Goal: Contribute content: Contribute content

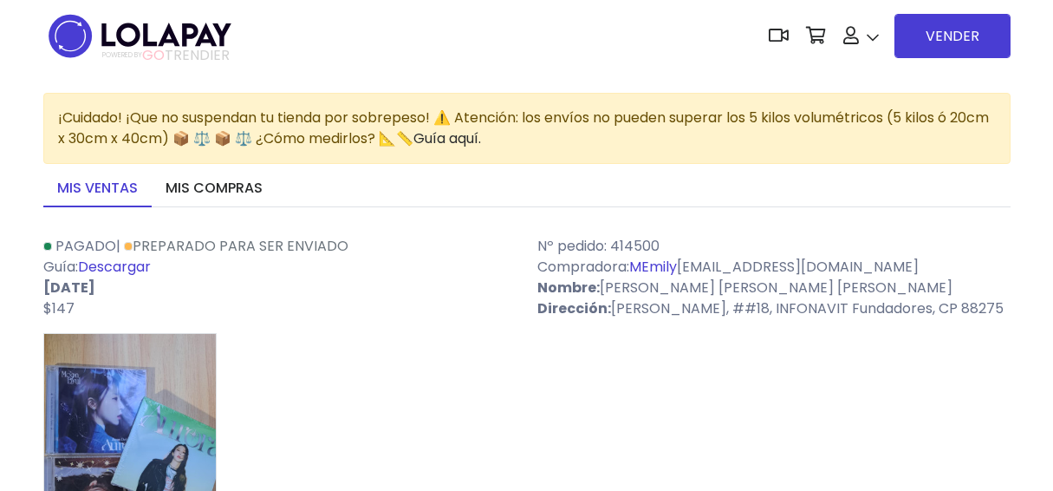
scroll to position [173, 0]
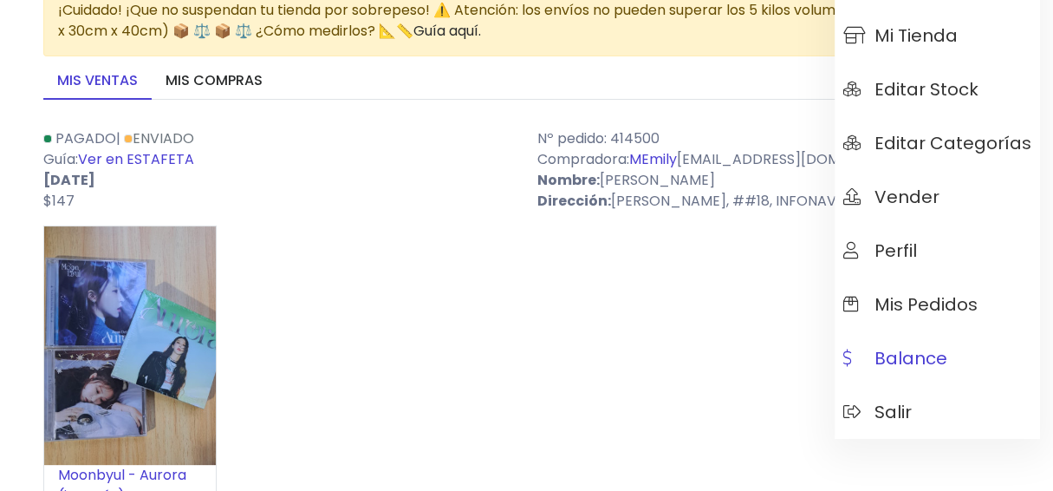
scroll to position [173, 0]
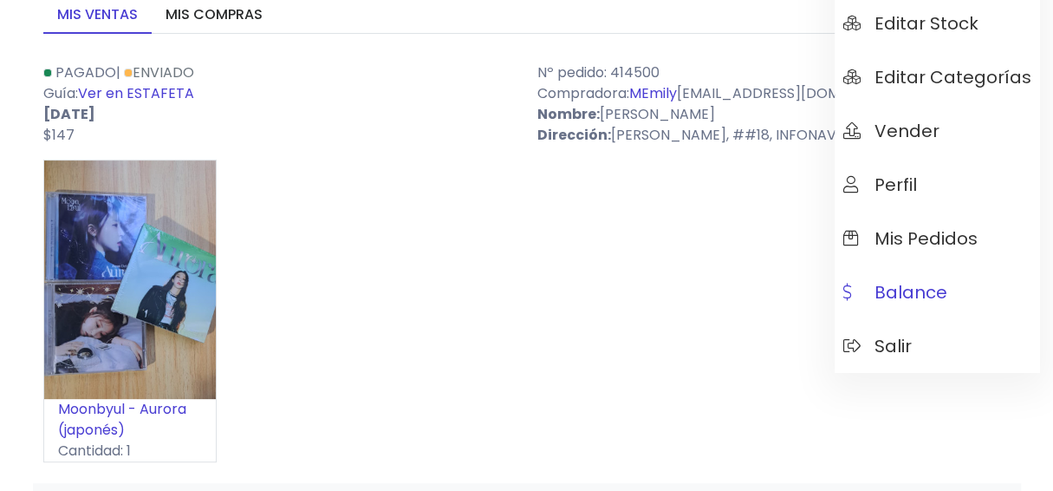
click at [921, 283] on span "Balance" at bounding box center [895, 292] width 104 height 19
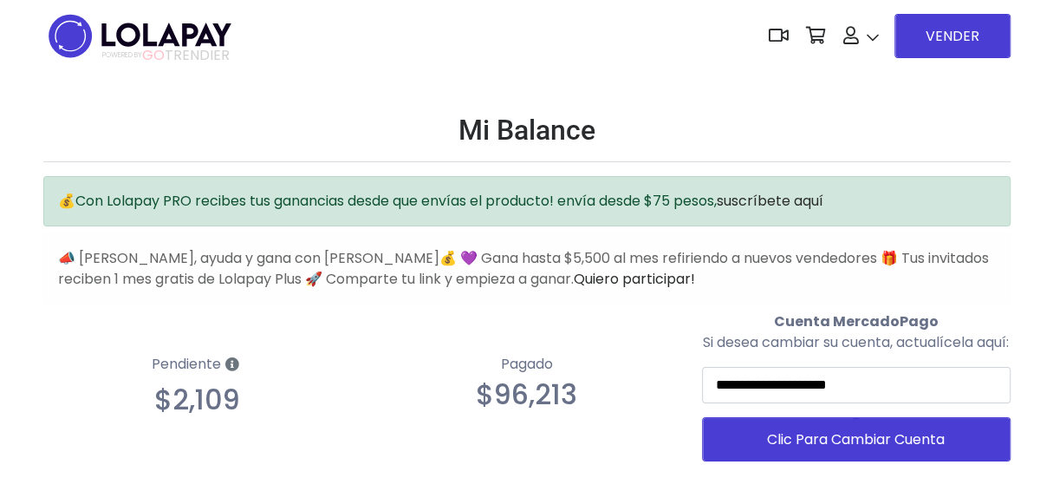
click at [232, 368] on icon at bounding box center [232, 364] width 14 height 14
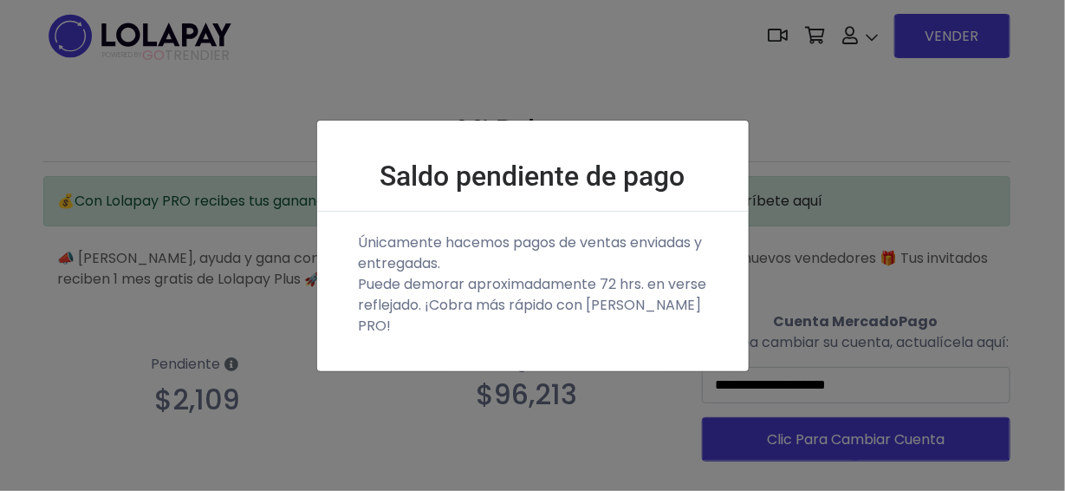
click at [544, 105] on div "Saldo pendiente de pago Únicamente hacemos pagos de ventas enviadas y entregada…" at bounding box center [532, 245] width 1065 height 491
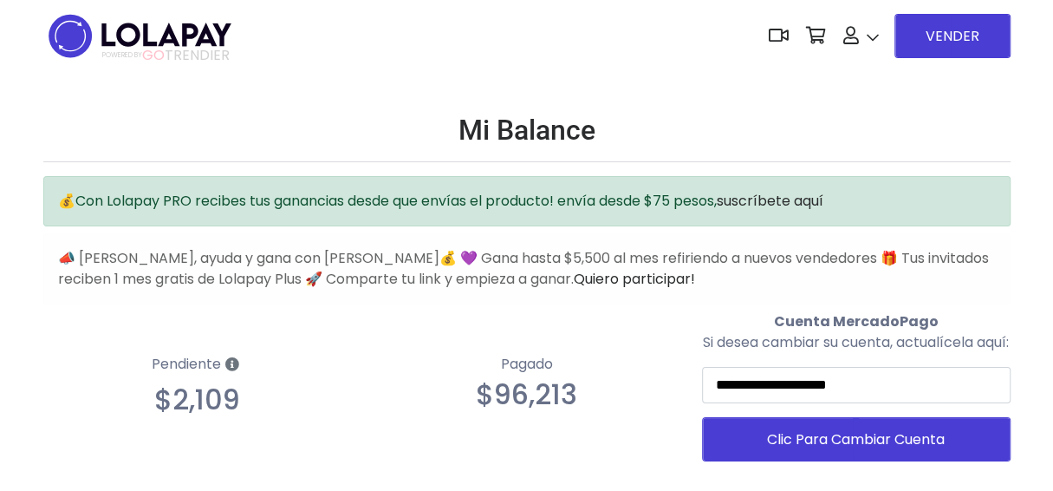
click at [228, 63] on span "POWERED BY GO TRENDIER" at bounding box center [165, 56] width 127 height 16
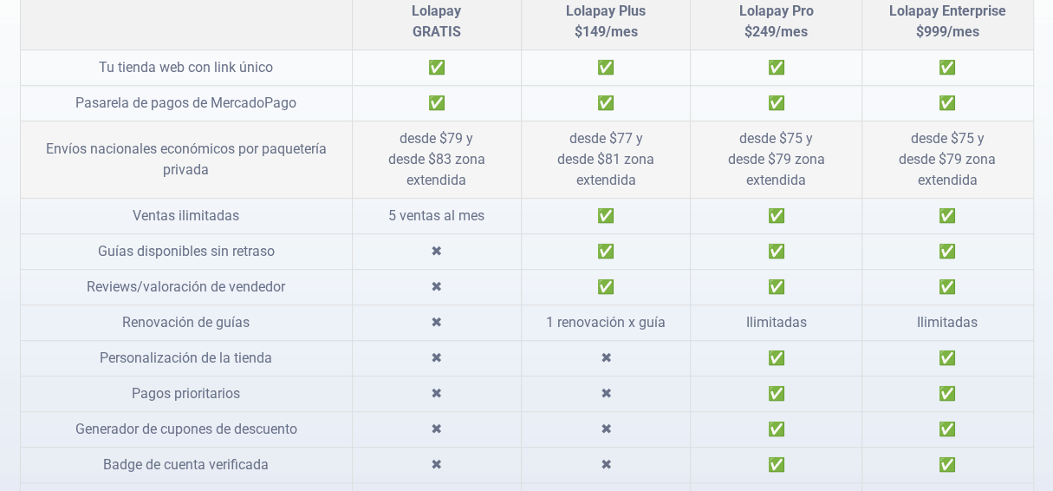
scroll to position [520, 0]
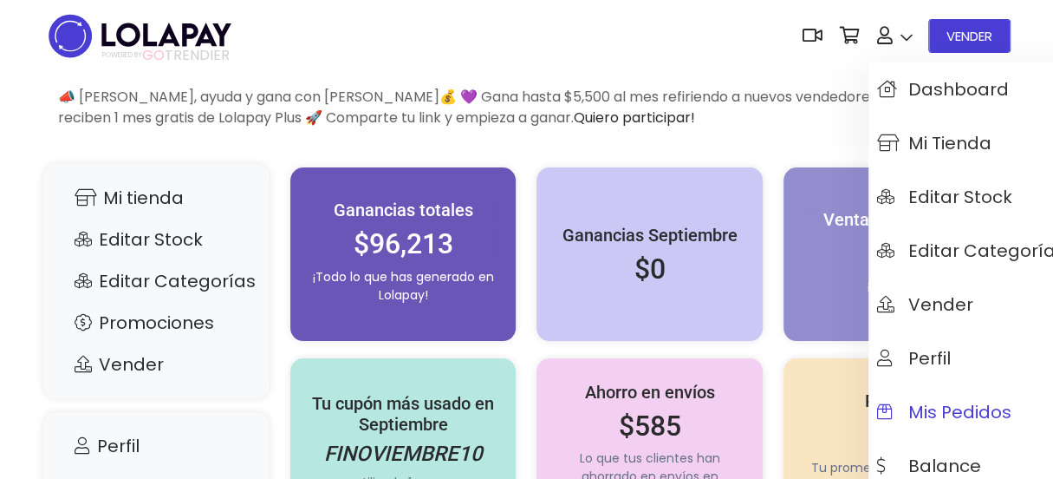
click at [969, 399] on link "Mis pedidos" at bounding box center [971, 412] width 205 height 54
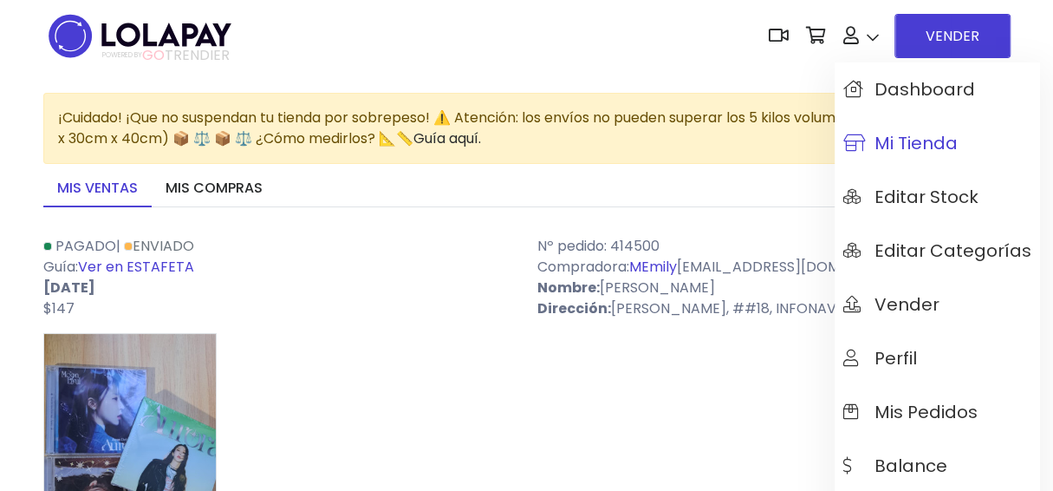
click at [916, 143] on span "Mi tienda" at bounding box center [900, 142] width 114 height 19
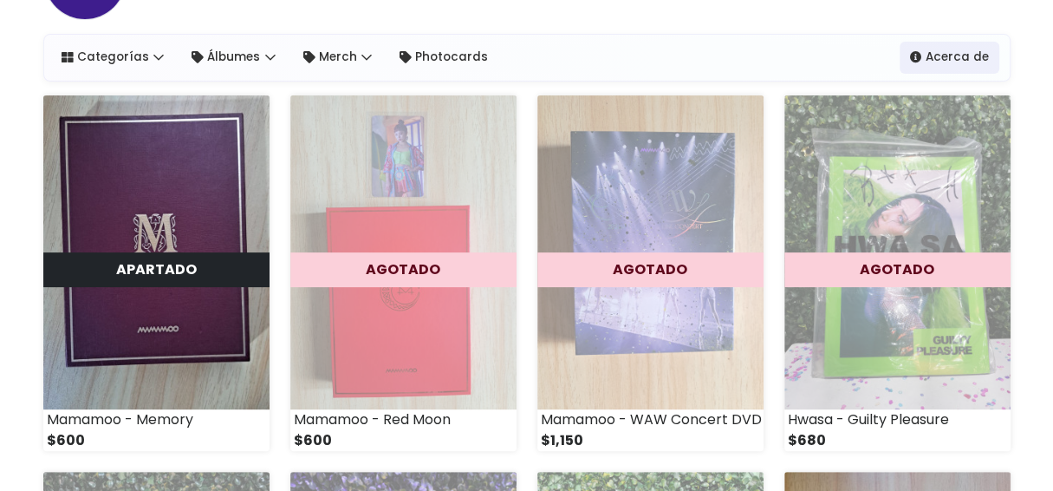
scroll to position [178, 0]
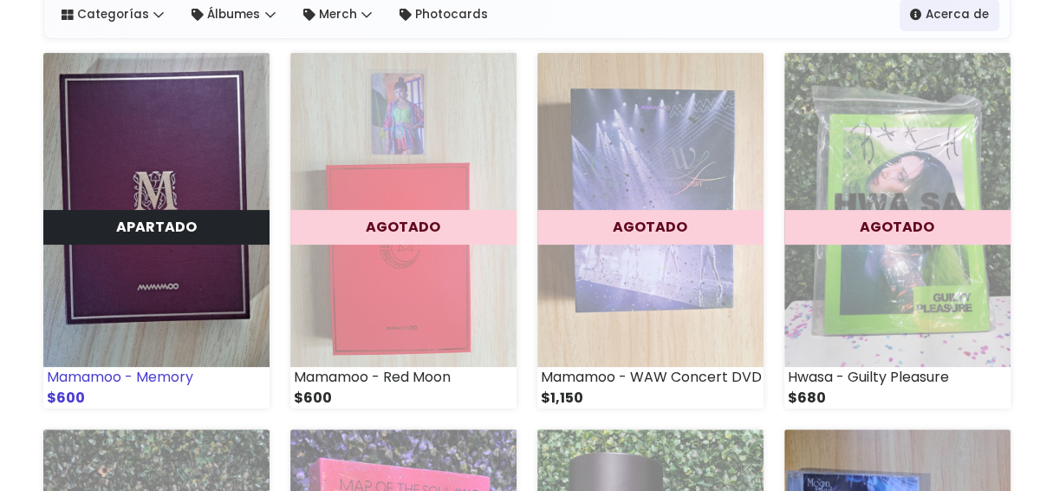
click at [145, 258] on img at bounding box center [156, 210] width 226 height 314
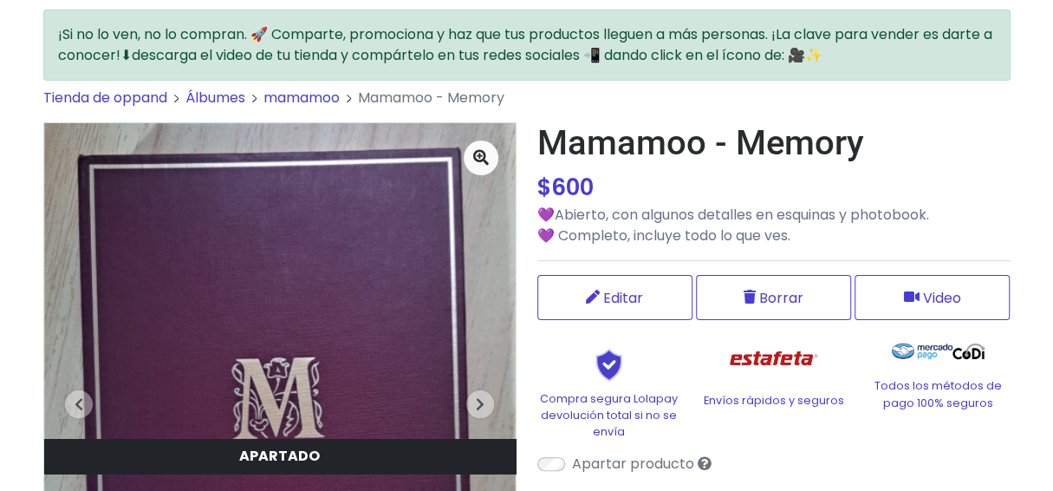
scroll to position [86, 0]
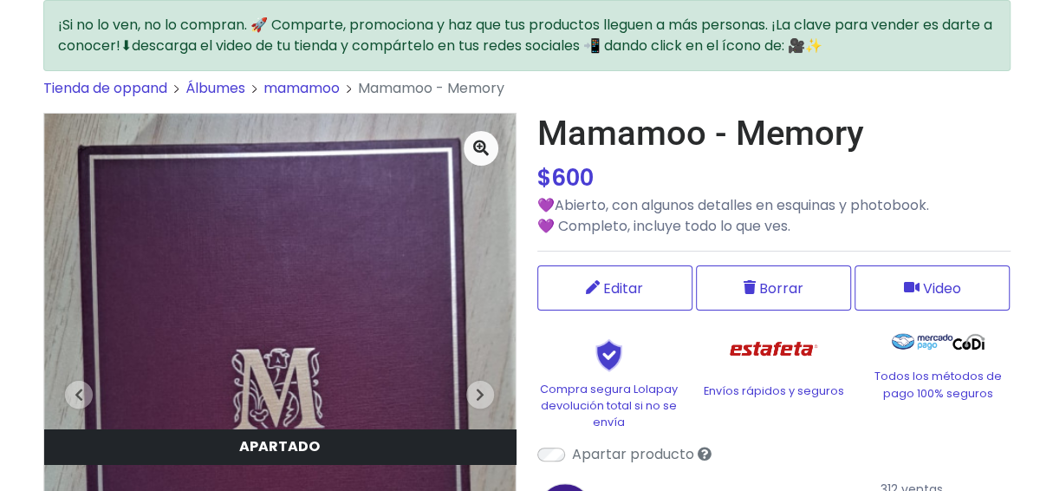
click at [678, 308] on div "Mamamoo - Memory $ 600 $ 600 💜Abierto, con algunos detalles en esquinas y photo…" at bounding box center [773, 392] width 473 height 559
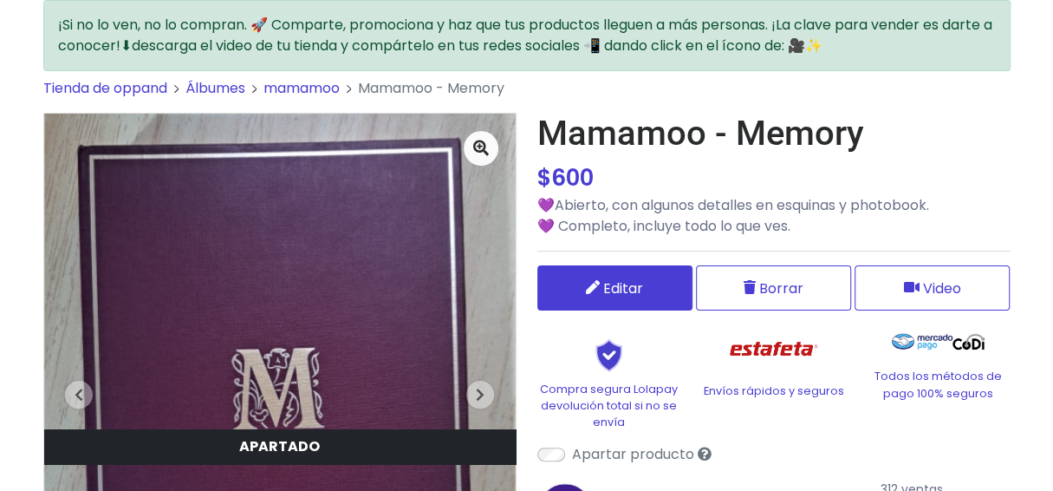
click at [642, 285] on span "Editar" at bounding box center [623, 288] width 40 height 22
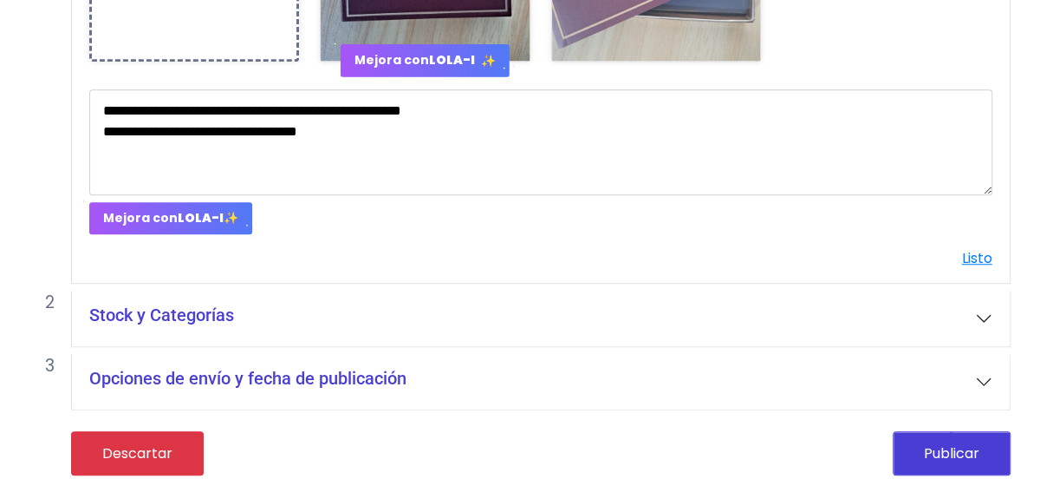
scroll to position [612, 0]
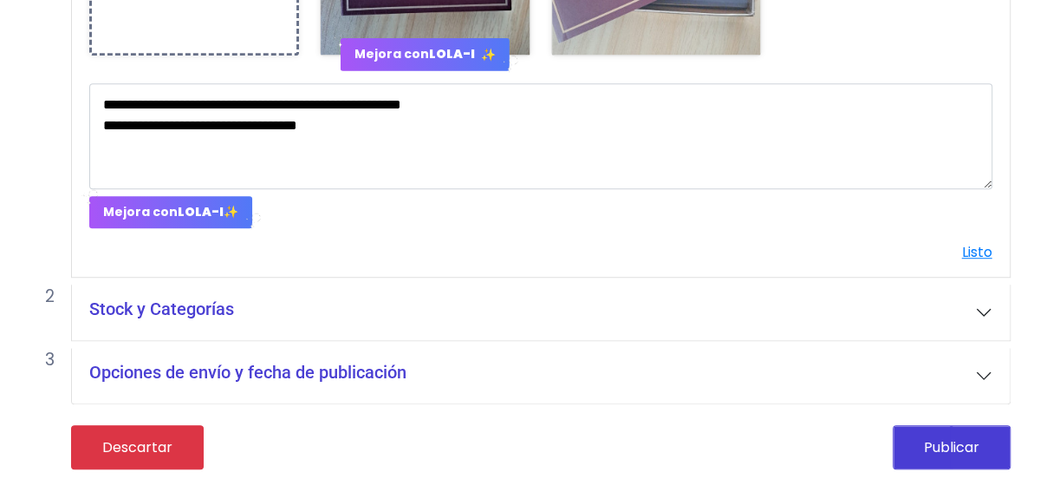
click at [692, 365] on button "Opciones de envío y fecha de publicación" at bounding box center [541, 375] width 938 height 55
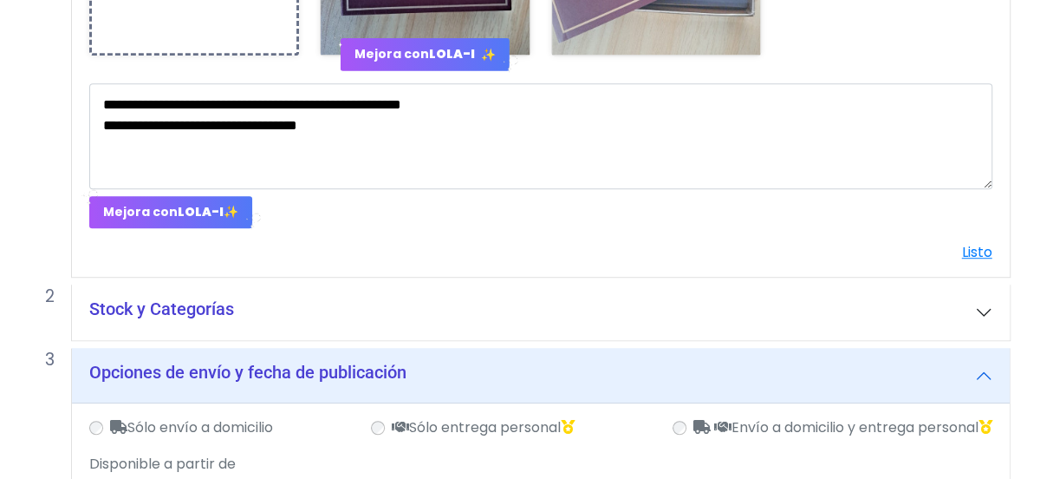
click at [640, 301] on button "Stock y Categorías" at bounding box center [541, 311] width 938 height 55
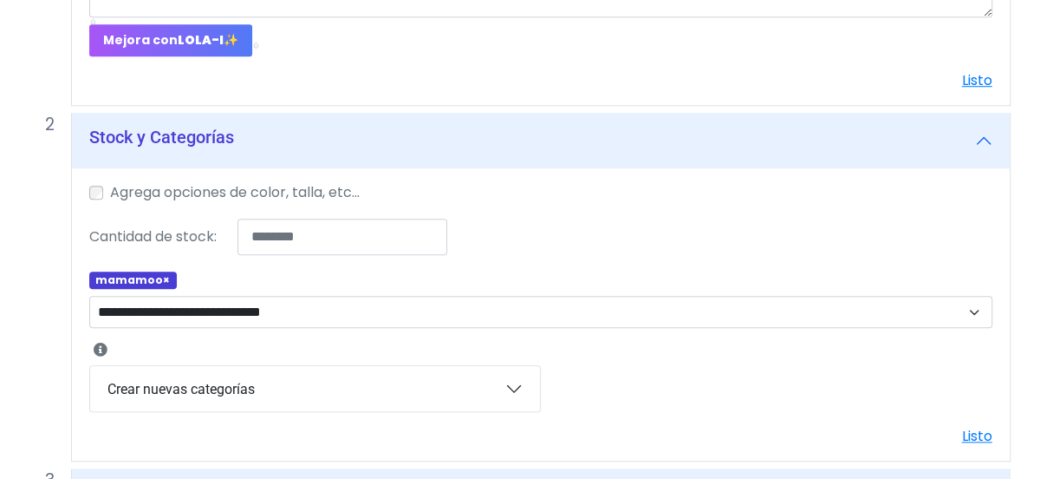
scroll to position [785, 0]
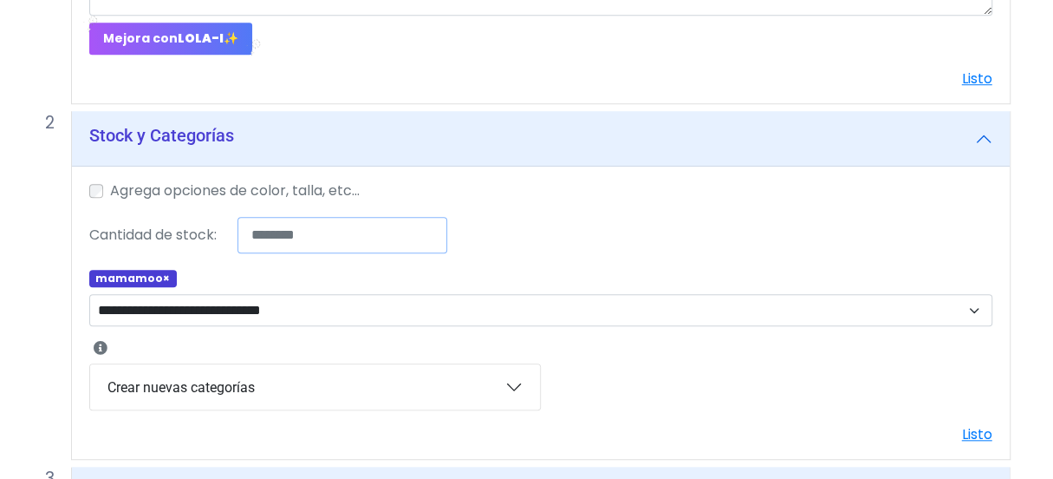
drag, startPoint x: 278, startPoint y: 246, endPoint x: 256, endPoint y: 244, distance: 22.6
click at [256, 244] on input "*" at bounding box center [343, 235] width 211 height 36
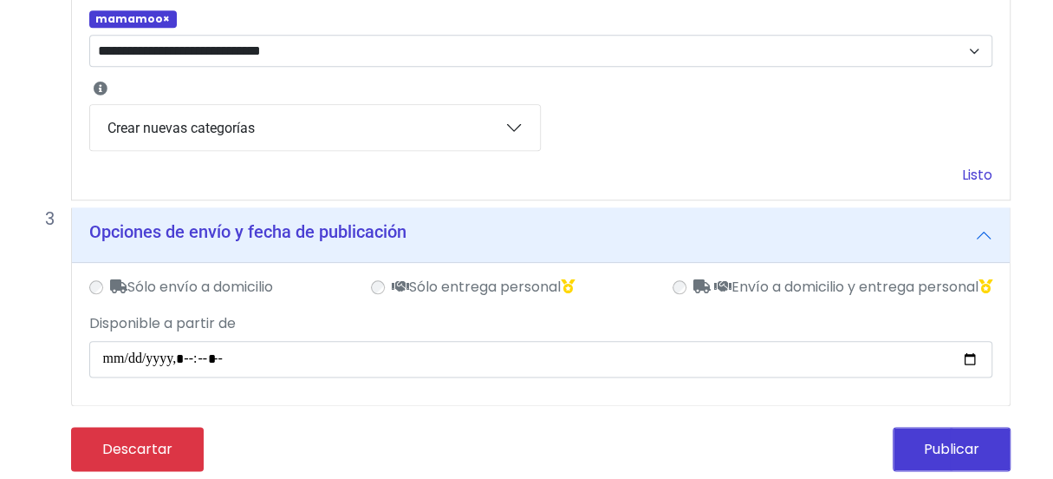
type input "*"
click at [979, 169] on link "Listo" at bounding box center [977, 175] width 30 height 20
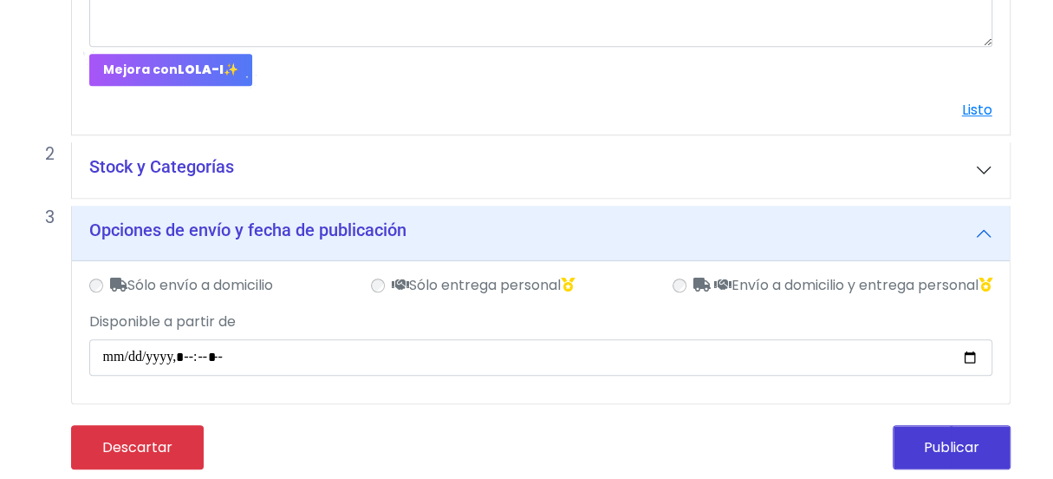
scroll to position [753, 0]
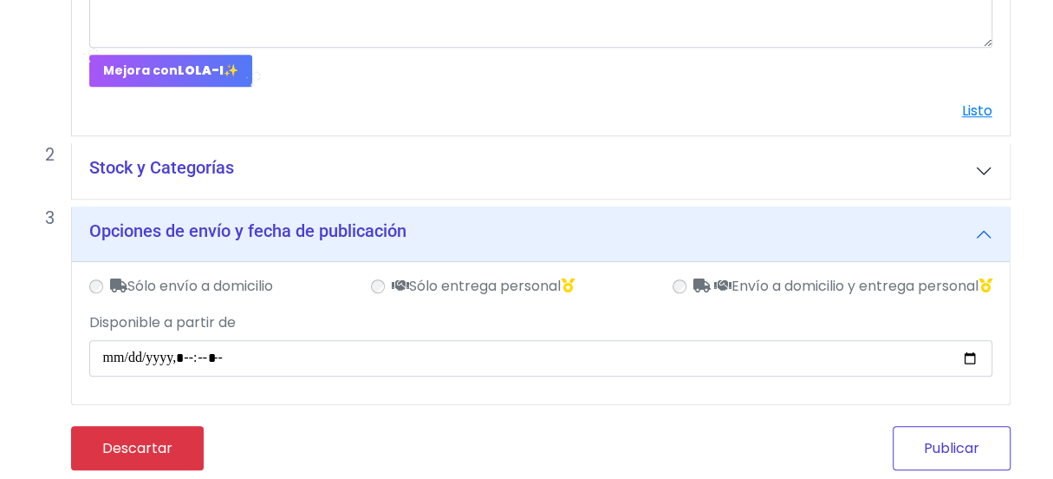
click at [973, 443] on button "Publicar" at bounding box center [952, 448] width 118 height 44
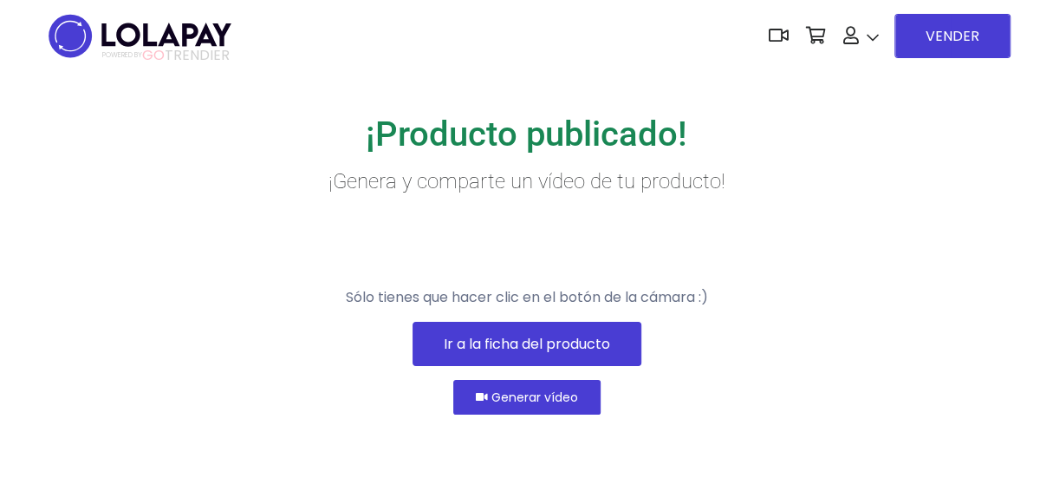
click at [207, 56] on span "POWERED BY GO TRENDIER" at bounding box center [165, 56] width 127 height 16
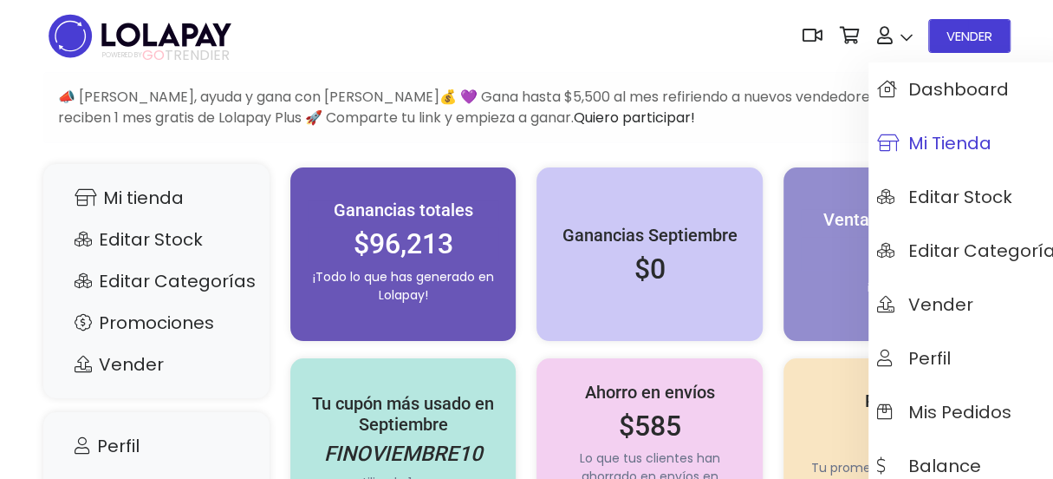
click at [939, 148] on span "Mi tienda" at bounding box center [934, 142] width 114 height 19
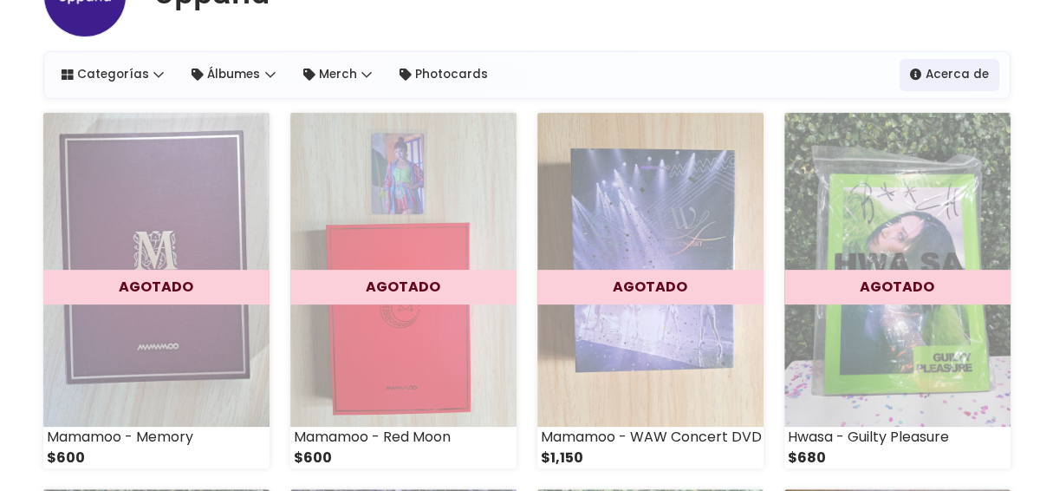
scroll to position [90, 0]
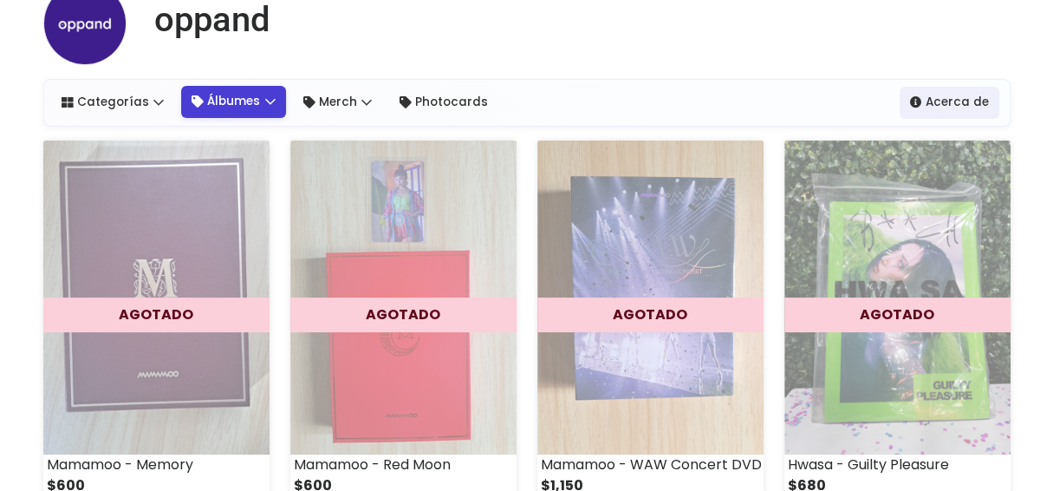
click at [217, 101] on link "Álbumes" at bounding box center [233, 101] width 105 height 31
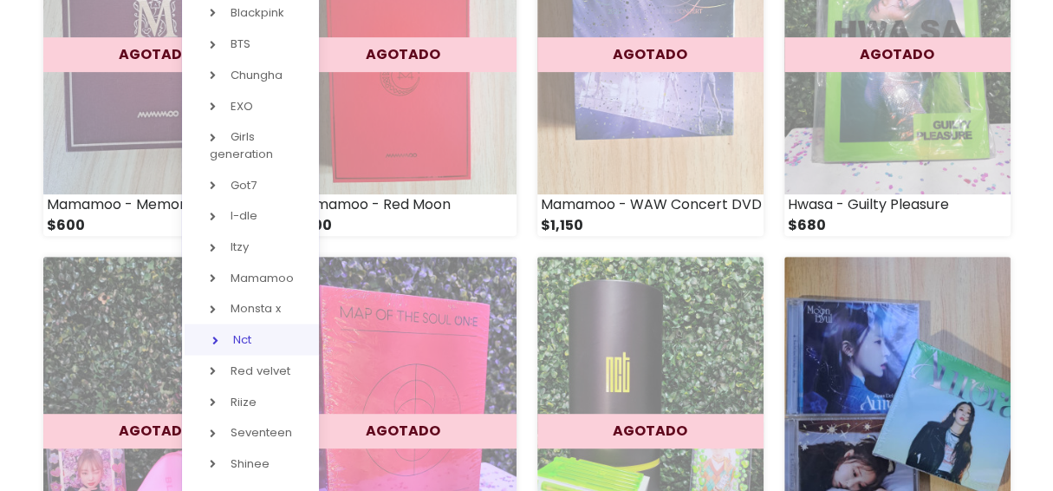
scroll to position [351, 0]
click at [256, 274] on link "Mamamoo" at bounding box center [250, 276] width 137 height 31
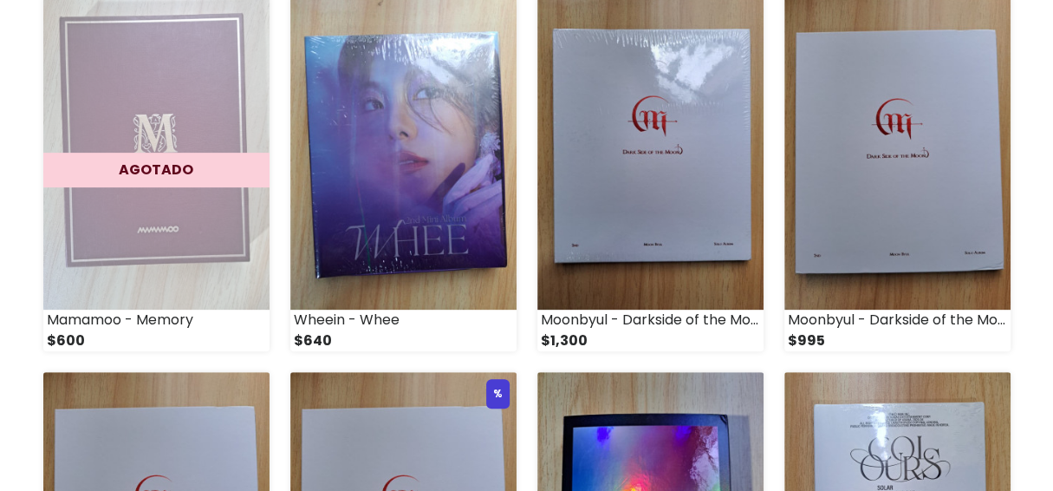
scroll to position [298, 0]
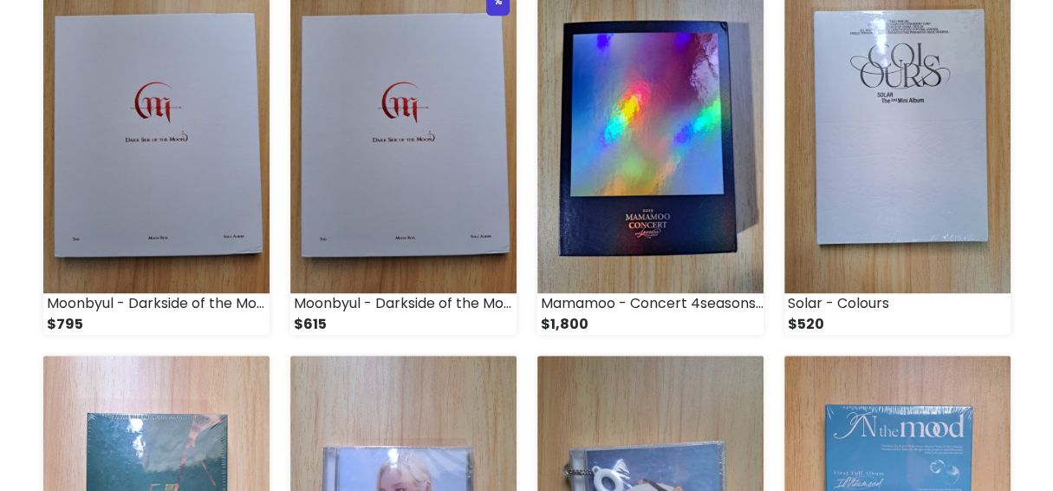
scroll to position [218, 0]
